Goal: Task Accomplishment & Management: Manage account settings

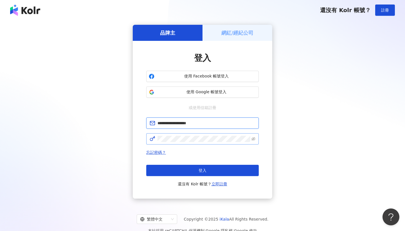
type input "**********"
click at [203, 170] on button "登入" at bounding box center [202, 170] width 113 height 11
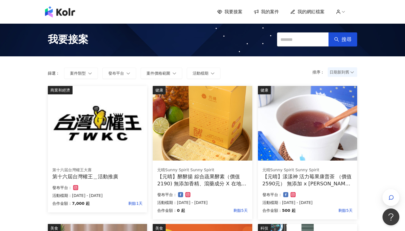
click at [343, 71] on span "日期新到舊" at bounding box center [343, 72] width 26 height 8
click at [342, 102] on div "日期新到舊" at bounding box center [342, 103] width 21 height 6
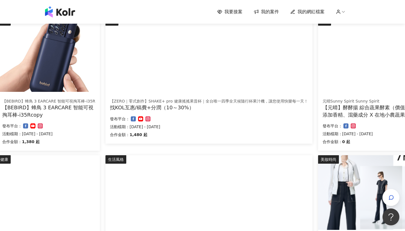
scroll to position [357, 50]
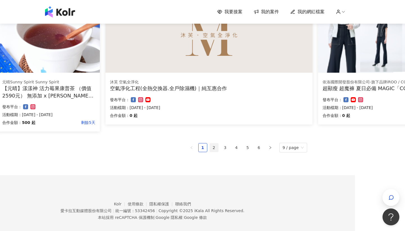
click at [216, 146] on link "2" at bounding box center [214, 147] width 8 height 8
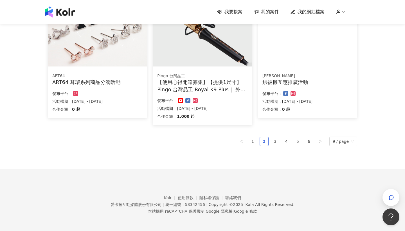
scroll to position [363, 0]
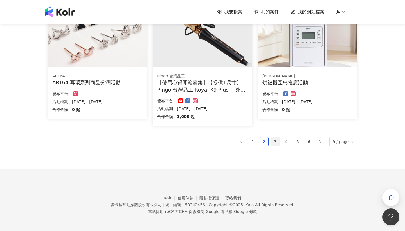
click at [280, 140] on link "3" at bounding box center [275, 141] width 8 height 8
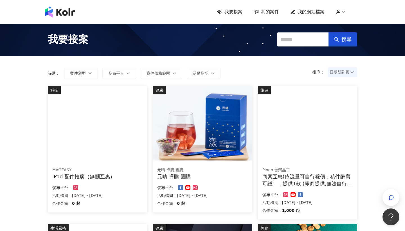
scroll to position [0, 0]
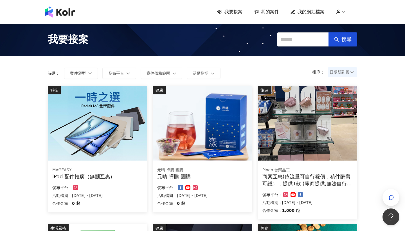
click at [277, 9] on span "我的案件" at bounding box center [270, 12] width 18 height 6
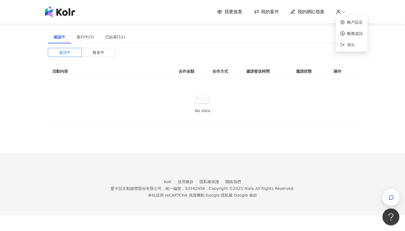
click at [341, 12] on icon at bounding box center [343, 11] width 5 height 5
click at [317, 14] on span "我的網紅檔案" at bounding box center [311, 12] width 27 height 6
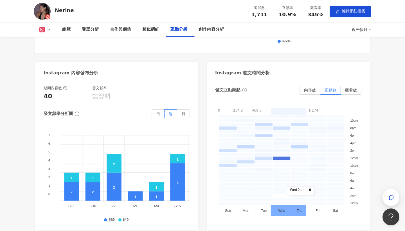
scroll to position [1146, 0]
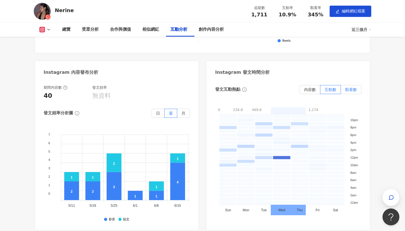
click at [347, 85] on label "觀看數" at bounding box center [351, 89] width 21 height 9
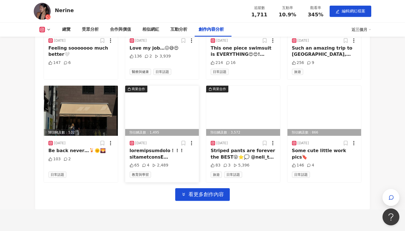
scroll to position [1684, 0]
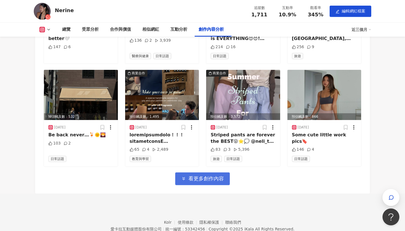
click at [190, 175] on span "看更多創作內容" at bounding box center [206, 178] width 35 height 6
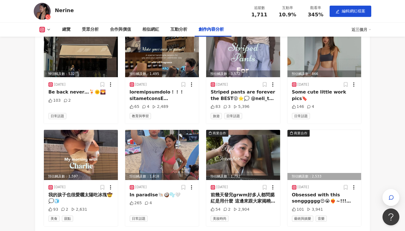
scroll to position [1640, 0]
